Goal: Information Seeking & Learning: Learn about a topic

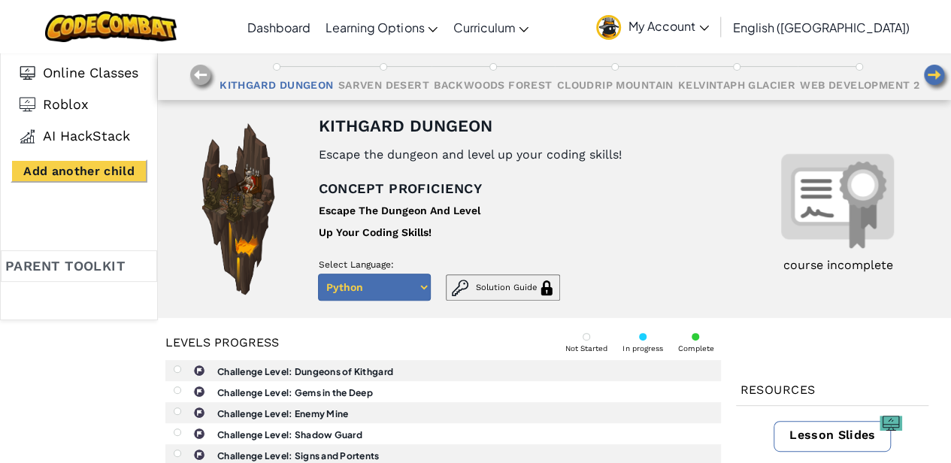
scroll to position [125, 0]
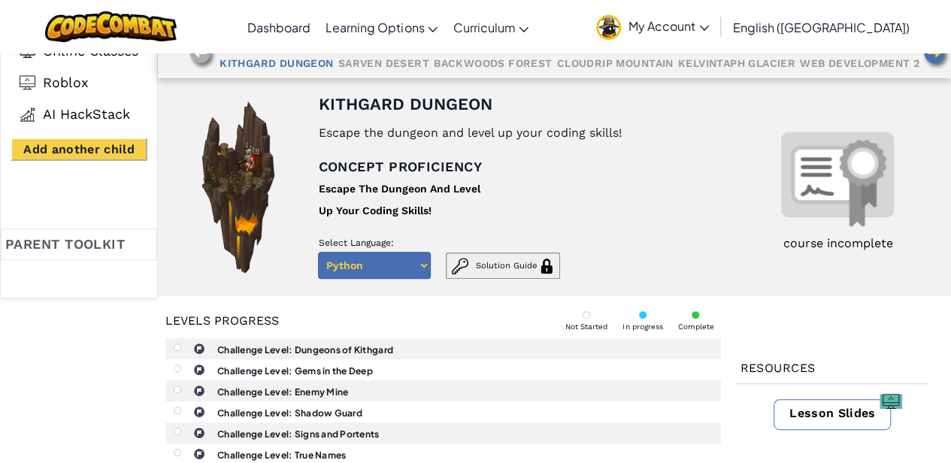
click at [385, 271] on select "Python Javascript" at bounding box center [374, 265] width 113 height 27
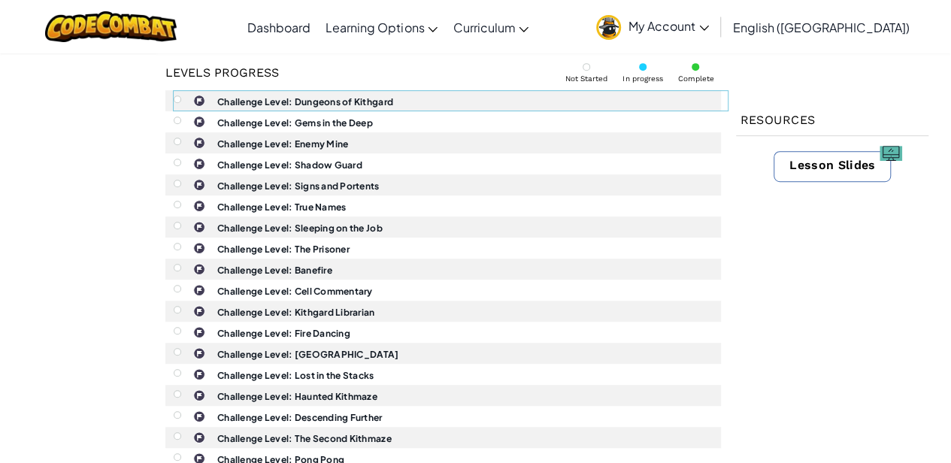
scroll to position [0, 0]
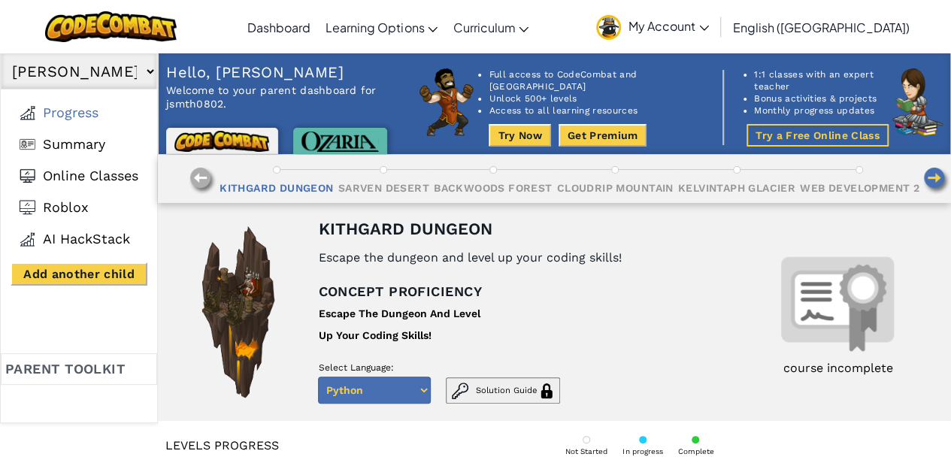
click at [78, 73] on select "[PERSON_NAME] No other children added" at bounding box center [79, 71] width 156 height 36
click at [78, 77] on select "[PERSON_NAME] No other children added" at bounding box center [79, 71] width 156 height 36
click at [272, 170] on li "Kithgard Dungeon" at bounding box center [276, 180] width 119 height 29
click at [272, 178] on li "Kithgard Dungeon" at bounding box center [276, 180] width 119 height 29
click at [219, 324] on img at bounding box center [238, 312] width 94 height 188
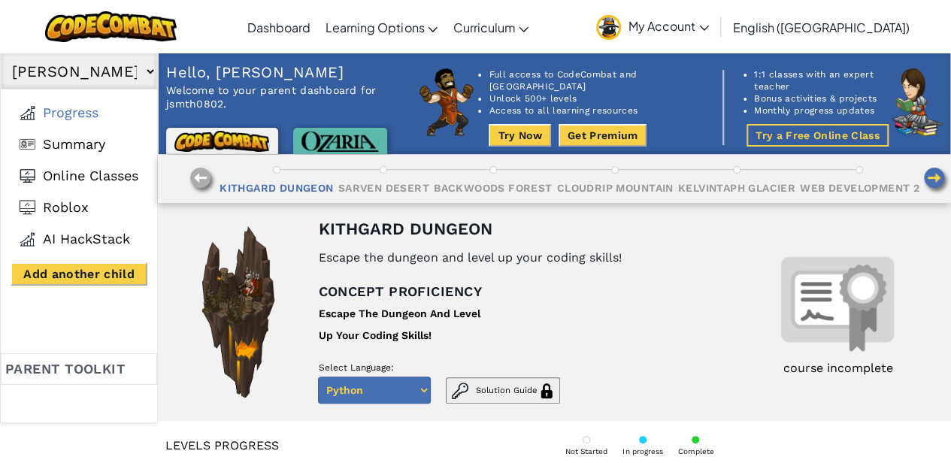
click at [371, 234] on div "Kithgard Dungeon" at bounding box center [405, 229] width 174 height 18
click at [290, 189] on div "Kithgard Dungeon" at bounding box center [275, 188] width 113 height 14
click at [290, 188] on div "Kithgard Dungeon" at bounding box center [275, 188] width 113 height 14
click at [325, 271] on div "Kithgard Dungeon Escape the dungeon and level up your coding skills! Concept pr…" at bounding box center [513, 312] width 391 height 188
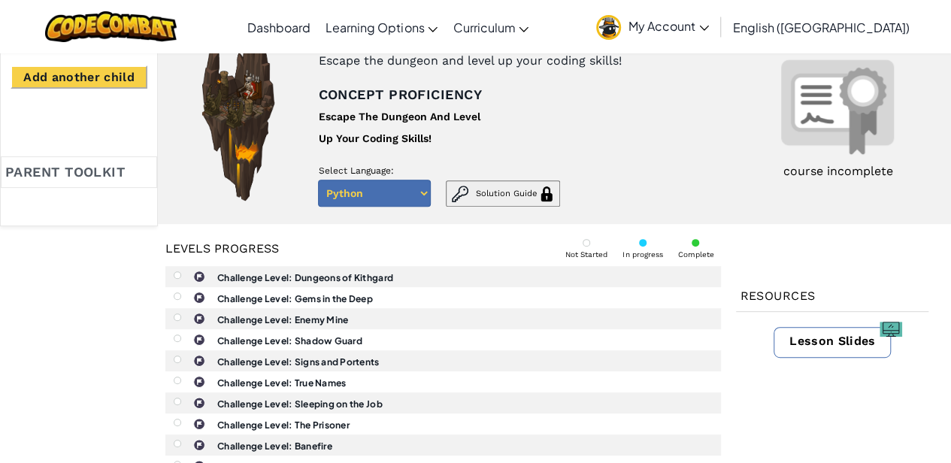
scroll to position [250, 0]
